Goal: Task Accomplishment & Management: Manage account settings

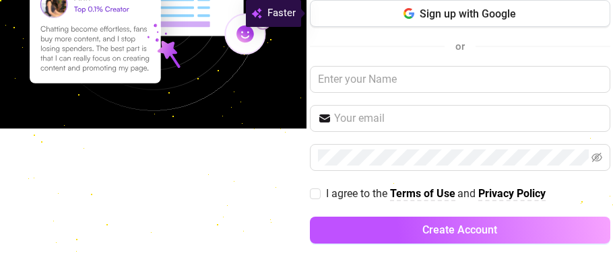
scroll to position [141, 0]
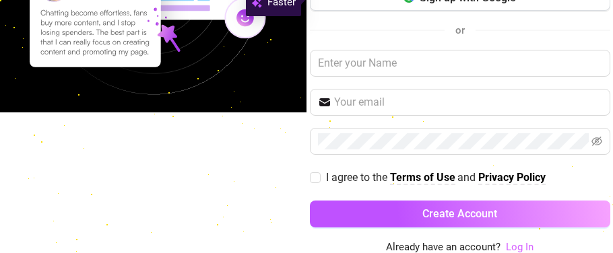
click at [520, 243] on link "Log In" at bounding box center [520, 247] width 28 height 12
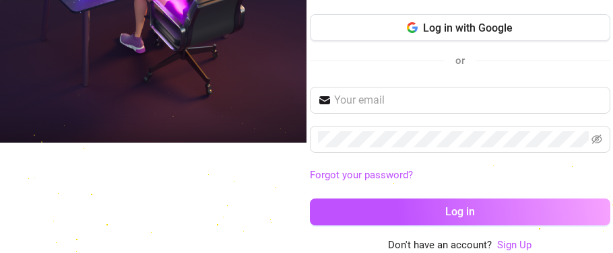
scroll to position [102, 0]
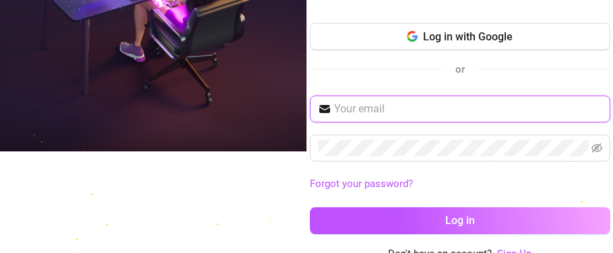
click at [473, 105] on input "text" at bounding box center [468, 109] width 268 height 16
type input "[EMAIL_ADDRESS][DOMAIN_NAME]"
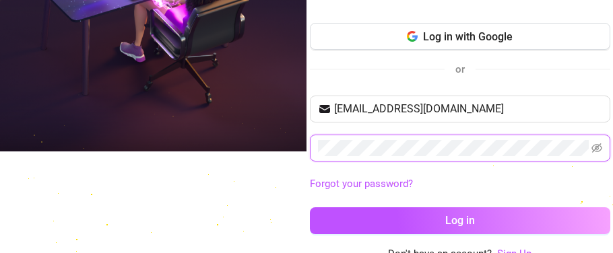
click at [310, 207] on button "Log in" at bounding box center [460, 220] width 300 height 27
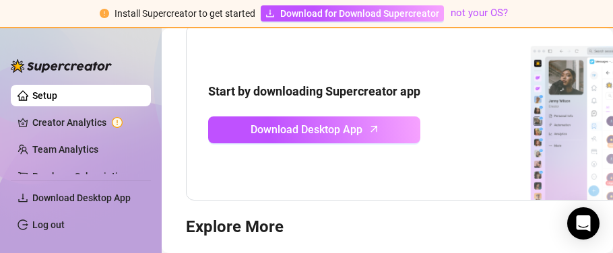
scroll to position [146, 0]
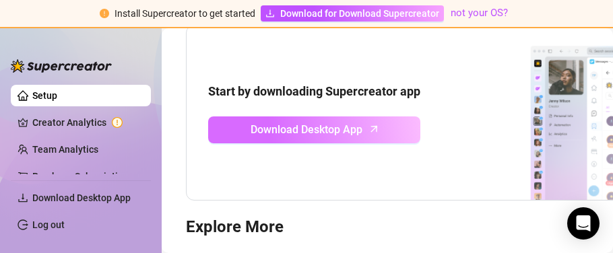
click at [386, 125] on link "Download Desktop App" at bounding box center [314, 129] width 212 height 27
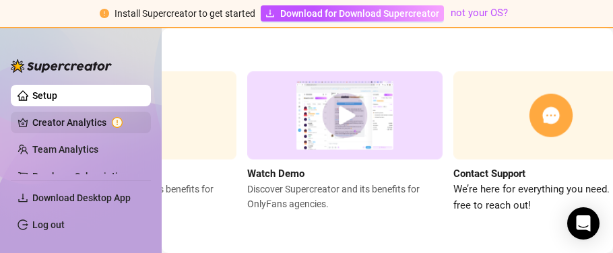
scroll to position [329, 215]
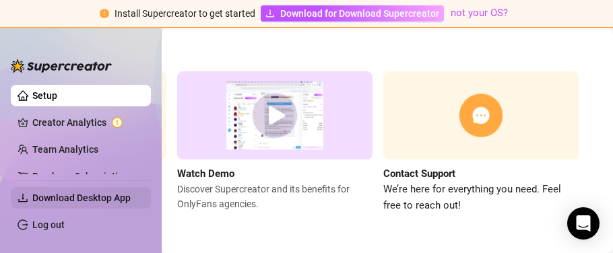
click at [114, 195] on span "Download Desktop App" at bounding box center [81, 198] width 98 height 11
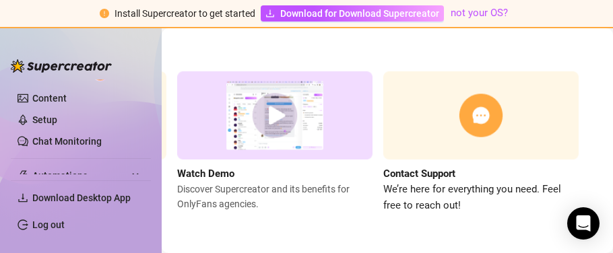
scroll to position [153, 0]
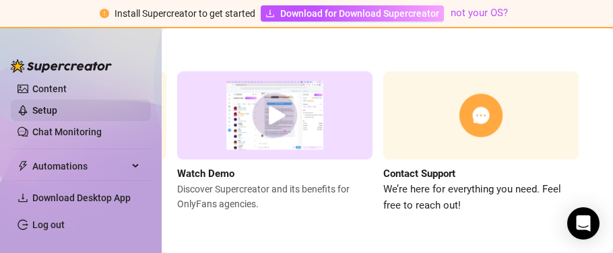
click at [56, 110] on link "Setup" at bounding box center [44, 110] width 25 height 11
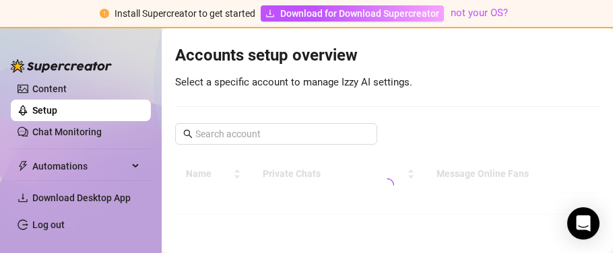
scroll to position [236, 0]
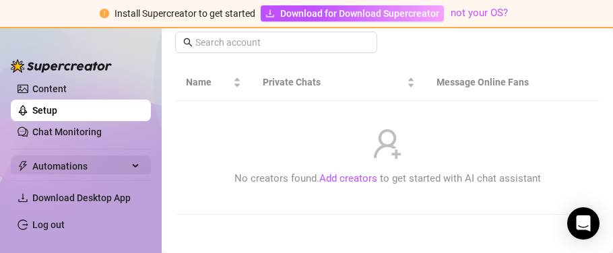
click at [129, 173] on div "Automations" at bounding box center [81, 167] width 140 height 22
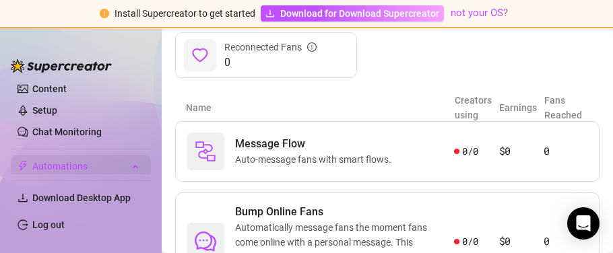
click at [139, 165] on div "Automations" at bounding box center [81, 167] width 140 height 22
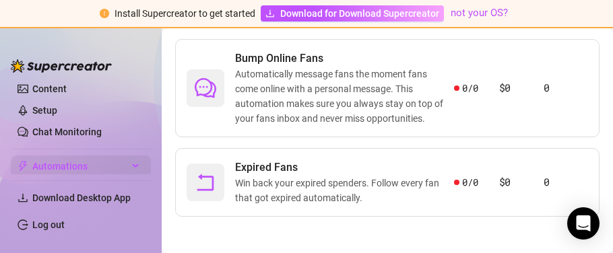
scroll to position [391, 0]
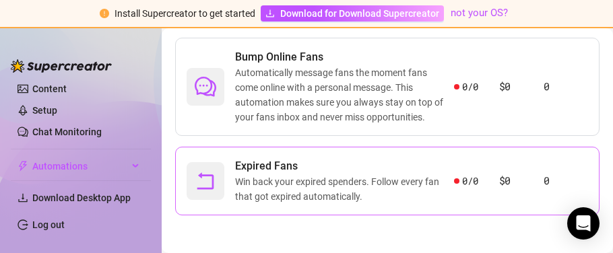
click at [263, 161] on span "Expired Fans" at bounding box center [344, 166] width 219 height 16
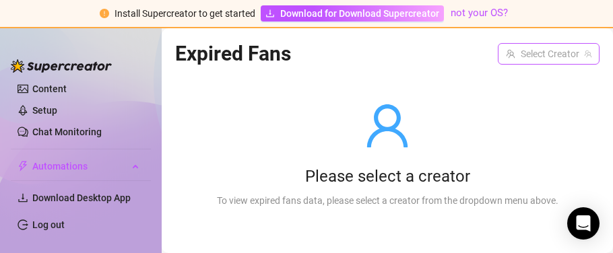
click at [550, 49] on input "search" at bounding box center [542, 54] width 73 height 20
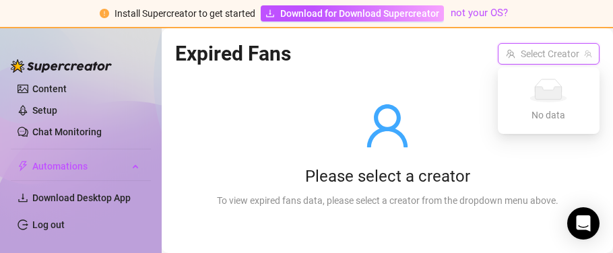
click at [552, 105] on div "No data No data" at bounding box center [548, 101] width 69 height 44
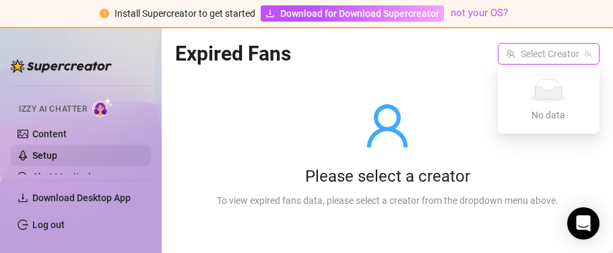
scroll to position [116, 0]
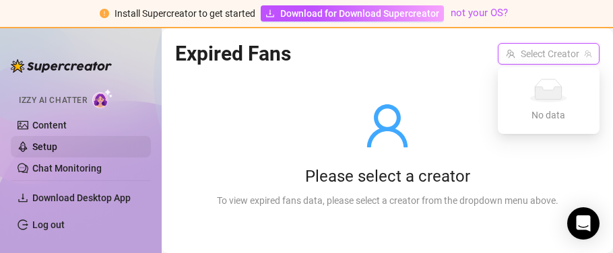
click at [57, 147] on link "Setup" at bounding box center [44, 146] width 25 height 11
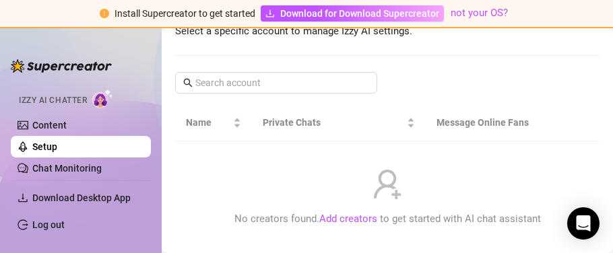
scroll to position [236, 0]
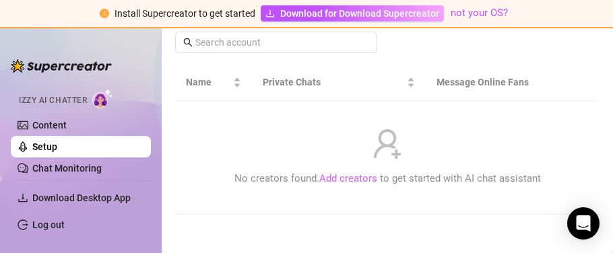
click at [352, 173] on link "Add creators" at bounding box center [348, 178] width 58 height 12
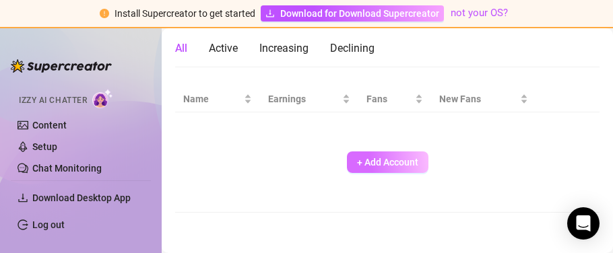
click at [349, 170] on button "+ Add Account" at bounding box center [387, 162] width 81 height 22
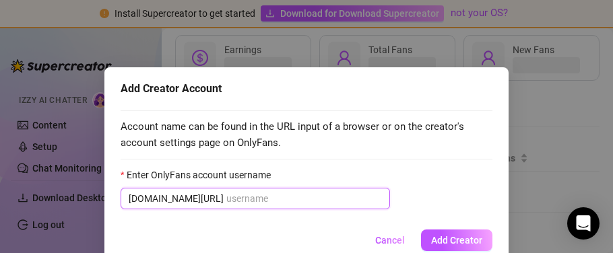
scroll to position [73, 0]
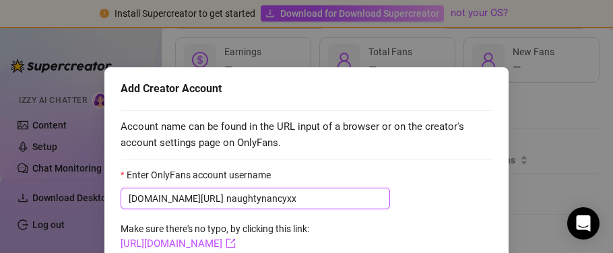
type input "naughtynancyxxx"
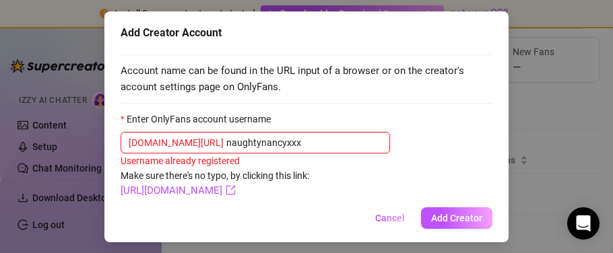
scroll to position [61, 0]
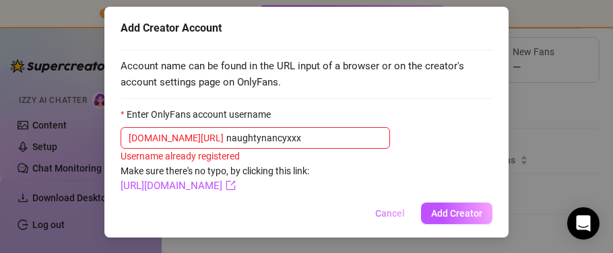
click at [396, 220] on button "Cancel" at bounding box center [389, 214] width 51 height 22
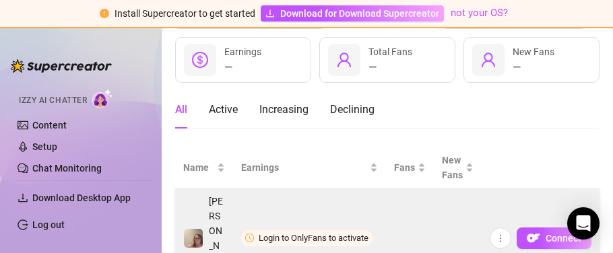
scroll to position [103, 0]
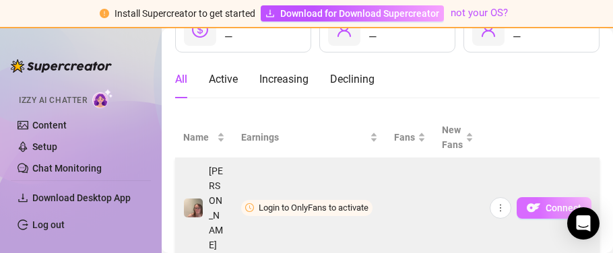
click at [535, 200] on span "button" at bounding box center [532, 208] width 13 height 17
click at [545, 197] on button "Connect" at bounding box center [553, 208] width 75 height 22
click at [510, 197] on button "button" at bounding box center [500, 208] width 22 height 22
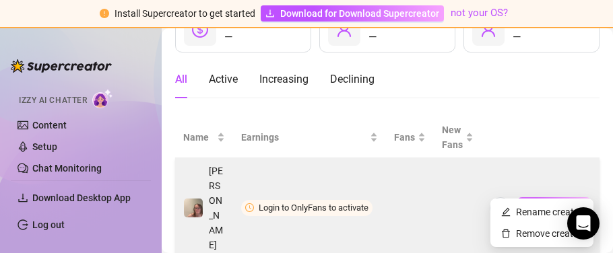
click at [541, 197] on button "Connect" at bounding box center [553, 208] width 75 height 22
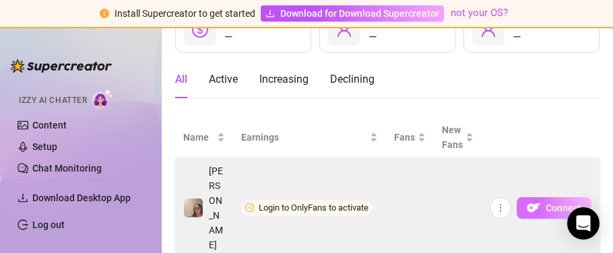
click at [544, 197] on button "Connect" at bounding box center [553, 208] width 75 height 22
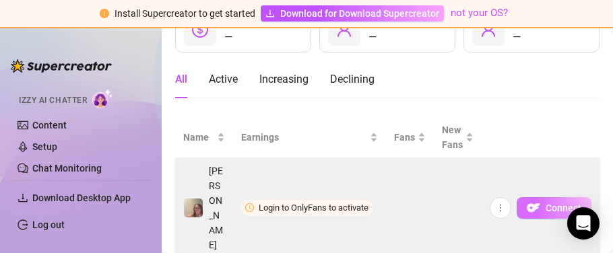
click at [544, 197] on button "Connect" at bounding box center [553, 208] width 75 height 22
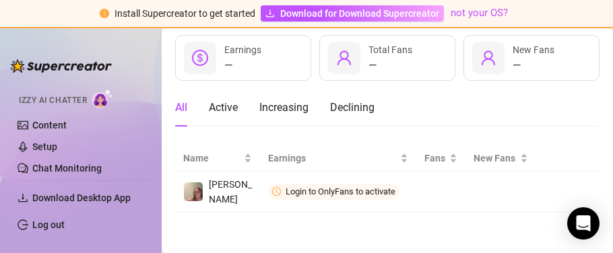
scroll to position [73, 0]
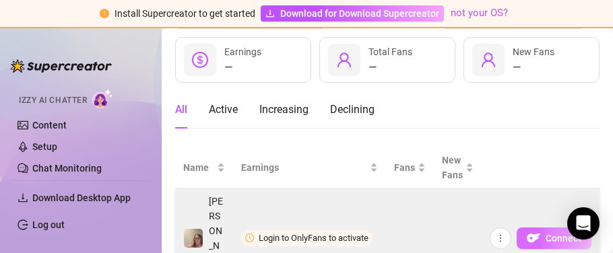
click at [522, 228] on button "Connect" at bounding box center [553, 239] width 75 height 22
click at [536, 232] on img "button" at bounding box center [532, 238] width 13 height 13
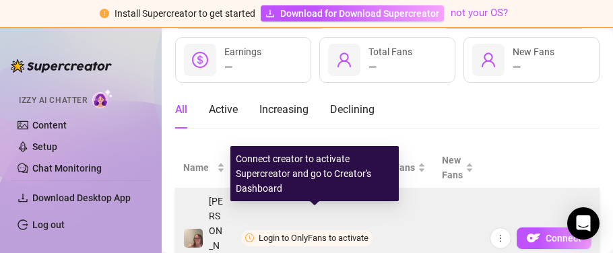
click at [298, 233] on span "Login to OnlyFans to activate" at bounding box center [314, 238] width 110 height 10
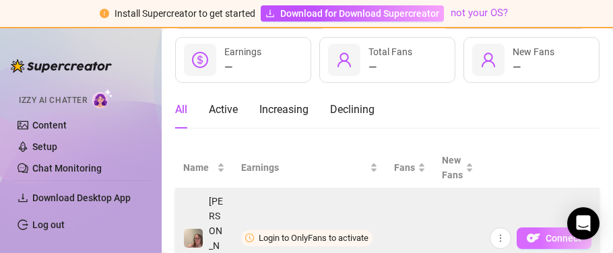
click at [547, 228] on button "Connect" at bounding box center [553, 239] width 75 height 22
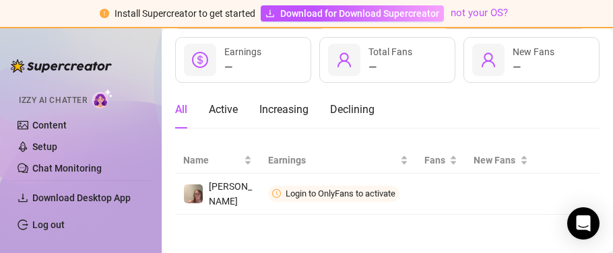
click at [545, 102] on div "All Active Increasing Declining" at bounding box center [387, 110] width 424 height 38
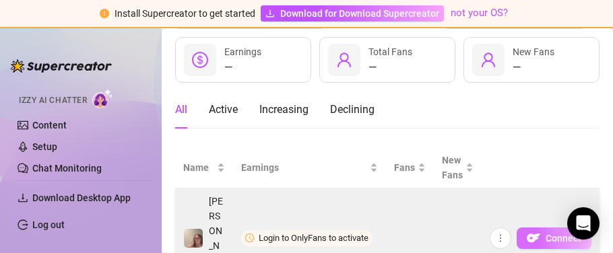
click at [554, 233] on span "Connect" at bounding box center [563, 238] width 36 height 11
click at [546, 236] on td "Connect" at bounding box center [540, 239] width 118 height 100
click at [544, 228] on button "Connect" at bounding box center [553, 239] width 75 height 22
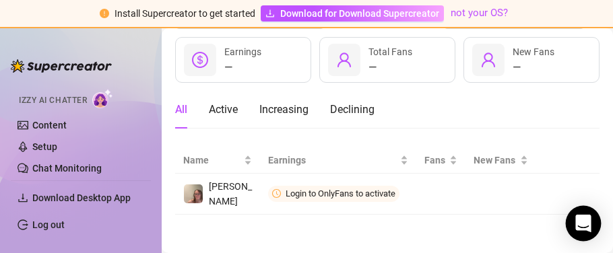
click at [581, 218] on icon "Open Intercom Messenger" at bounding box center [582, 224] width 15 height 18
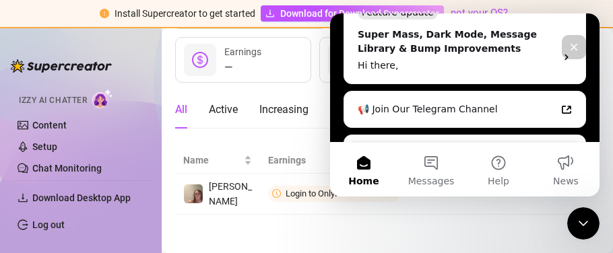
scroll to position [331, 0]
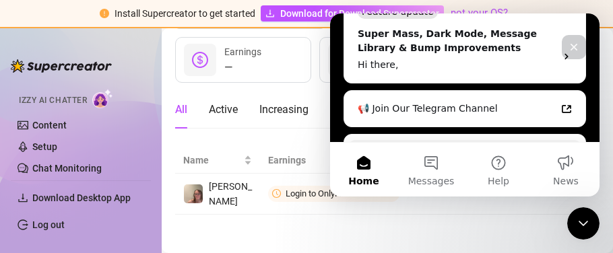
click at [580, 39] on div "Close" at bounding box center [573, 47] width 24 height 24
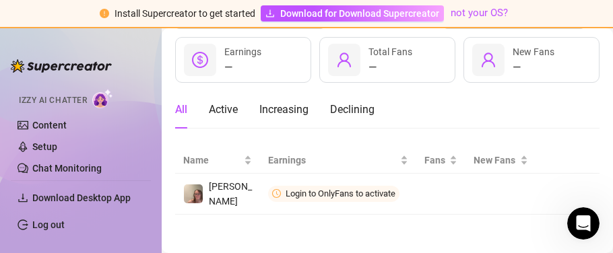
scroll to position [0, 0]
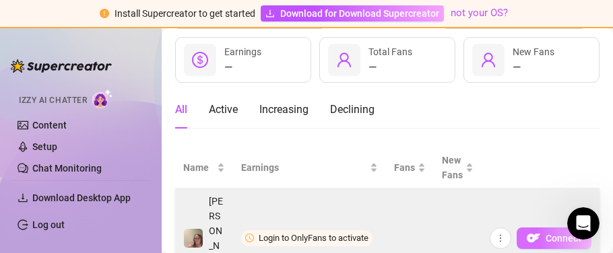
click at [532, 232] on img "button" at bounding box center [532, 238] width 13 height 13
click at [536, 232] on img "button" at bounding box center [532, 238] width 13 height 13
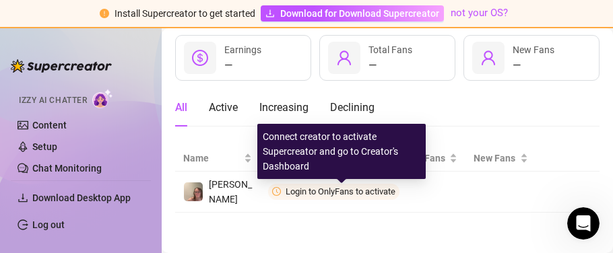
scroll to position [73, 0]
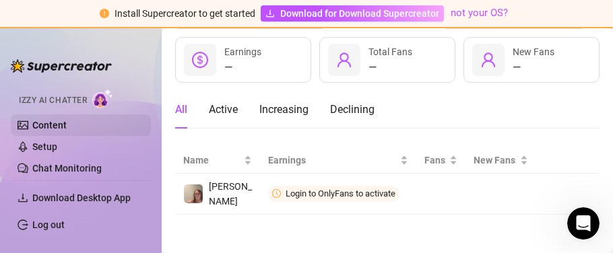
click at [64, 128] on link "Content" at bounding box center [49, 125] width 34 height 11
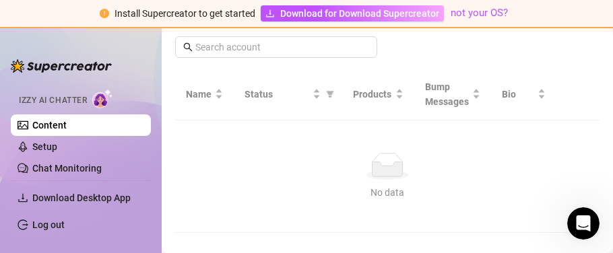
scroll to position [275, 0]
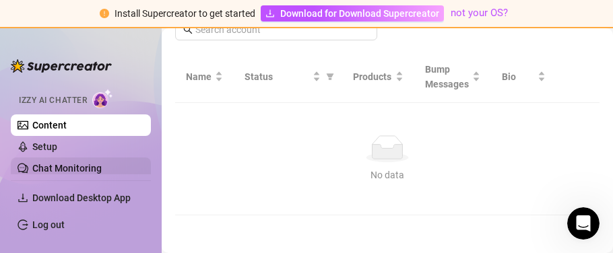
click at [73, 170] on link "Chat Monitoring" at bounding box center [66, 168] width 69 height 11
